Goal: Task Accomplishment & Management: Complete application form

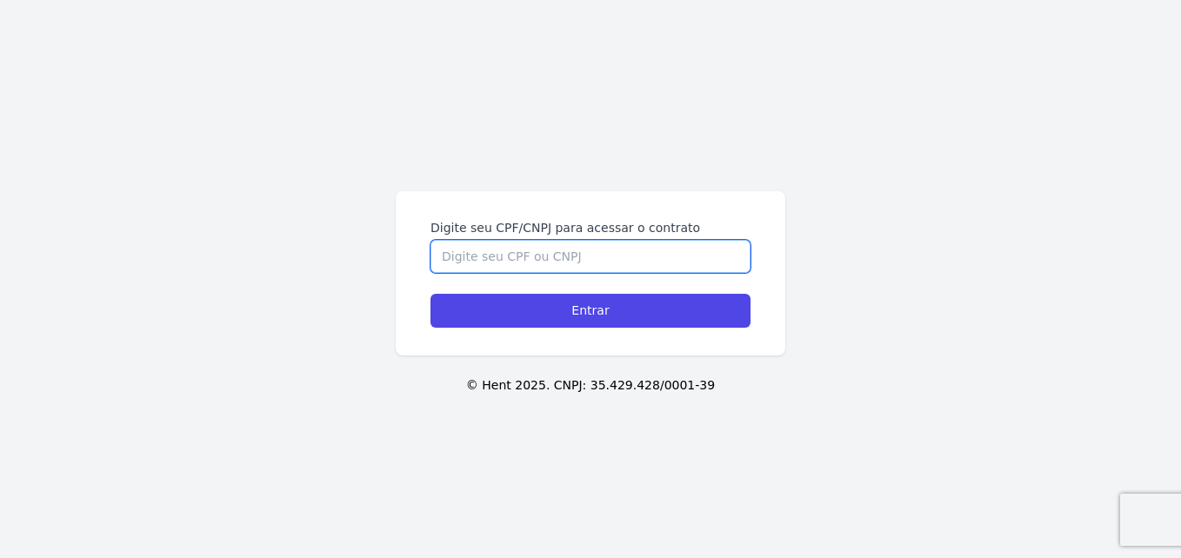
click at [587, 246] on input "Digite seu CPF/CNPJ para acessar o contrato" at bounding box center [590, 256] width 320 height 33
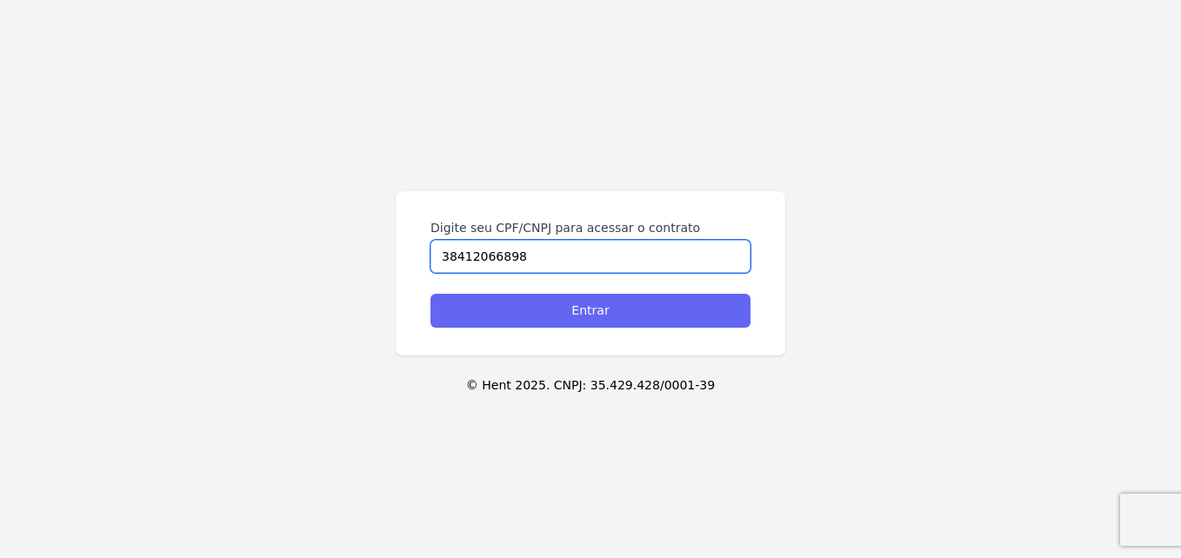
type input "38412066898"
click at [566, 303] on input "Entrar" at bounding box center [590, 311] width 320 height 34
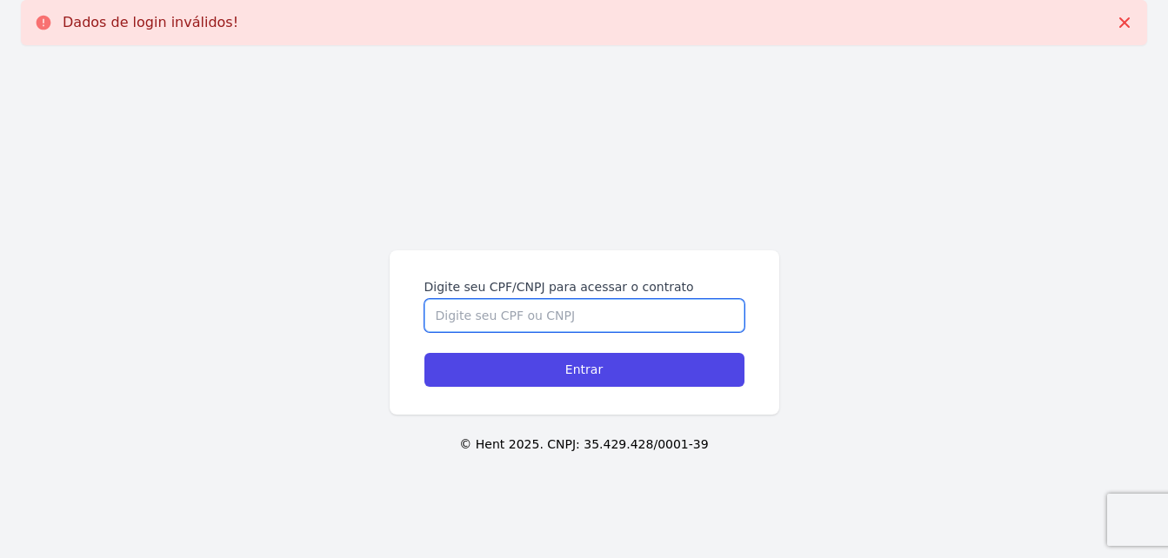
click at [535, 317] on input "Digite seu CPF/CNPJ para acessar o contrato" at bounding box center [584, 315] width 320 height 33
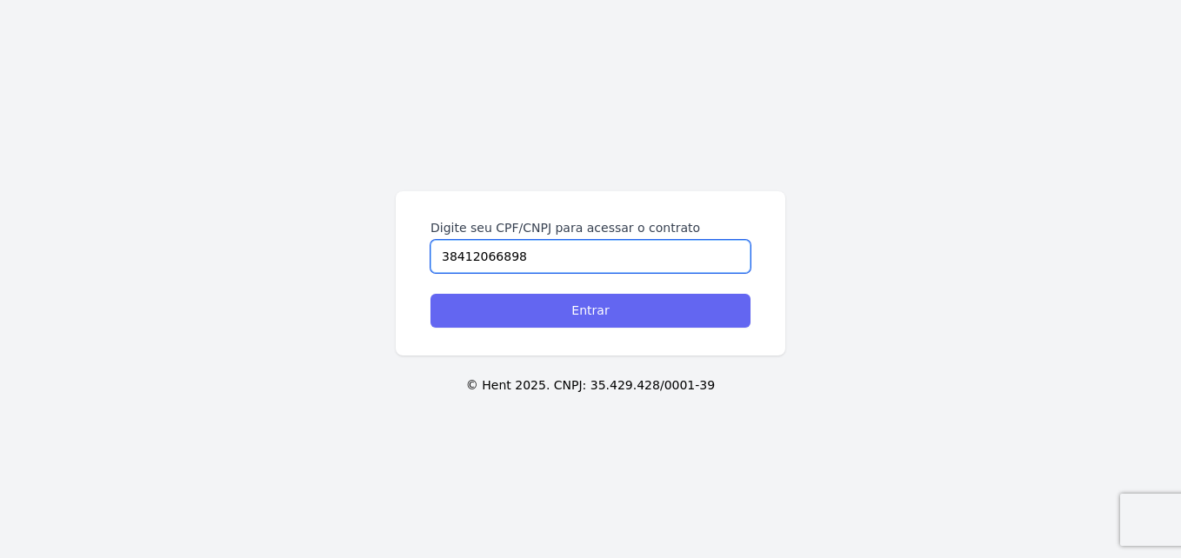
type input "38412066898"
click at [549, 323] on input "Entrar" at bounding box center [590, 311] width 320 height 34
